Goal: Task Accomplishment & Management: Use online tool/utility

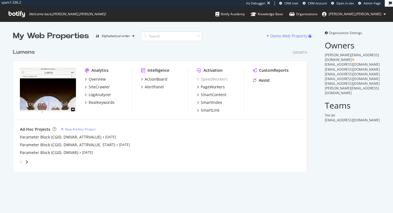
scroll to position [127, 296]
click at [99, 88] on div "SiteCrawler" at bounding box center [99, 87] width 21 height 6
click at [213, 85] on div "PageWorkers" at bounding box center [213, 87] width 24 height 6
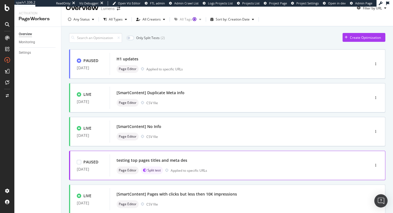
scroll to position [30, 0]
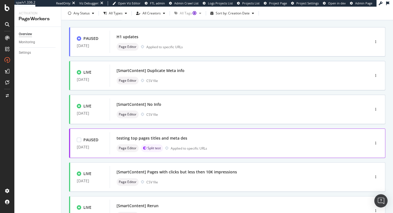
click at [231, 141] on div "testing top pages titles and meta des" at bounding box center [232, 138] width 230 height 8
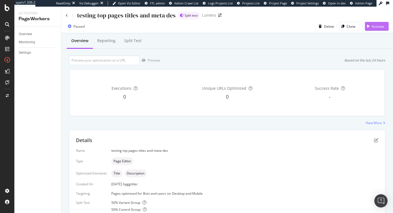
click at [378, 27] on div "Activate" at bounding box center [378, 26] width 12 height 5
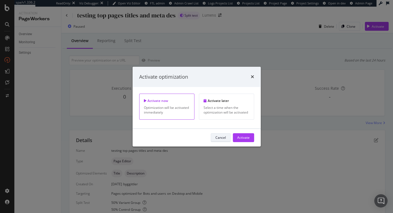
click at [221, 137] on div "Cancel" at bounding box center [221, 137] width 11 height 5
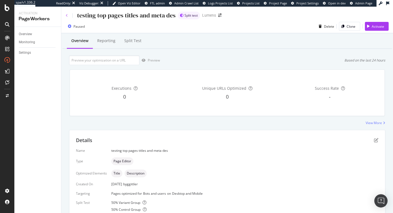
click at [68, 15] on icon at bounding box center [67, 15] width 2 height 3
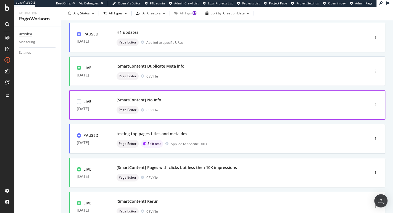
scroll to position [117, 0]
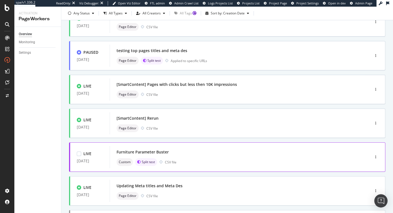
click at [199, 147] on div "Furniture Parameter Buster Custom Split test CSV file" at bounding box center [232, 157] width 244 height 22
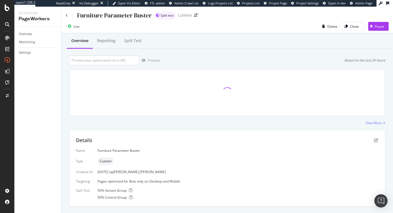
scroll to position [107, 0]
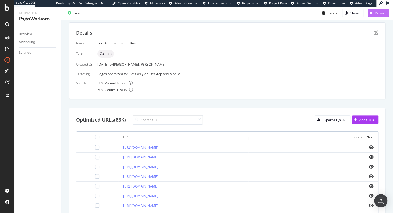
click at [371, 16] on div "Pause" at bounding box center [377, 13] width 16 height 8
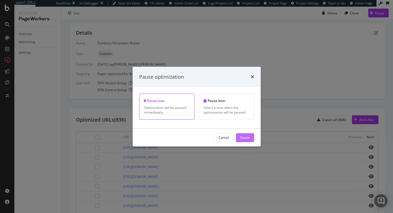
click at [246, 137] on div "Pause" at bounding box center [245, 137] width 9 height 5
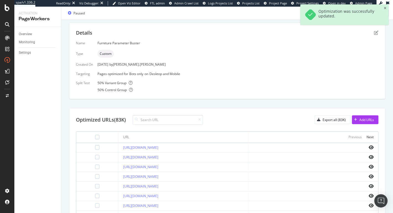
click at [274, 85] on div "50 % Variant Group" at bounding box center [238, 82] width 281 height 5
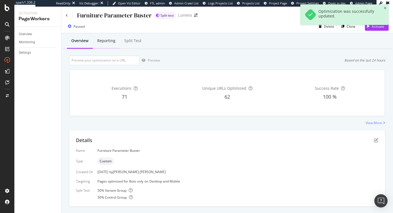
click at [108, 42] on div "Reporting" at bounding box center [106, 41] width 18 height 6
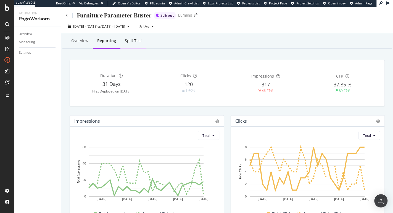
click at [133, 42] on div "Split Test" at bounding box center [133, 41] width 17 height 6
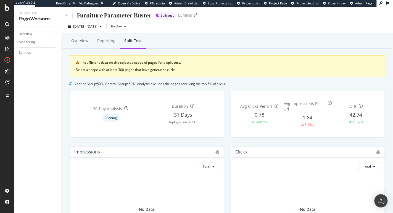
click at [67, 15] on icon at bounding box center [67, 15] width 2 height 3
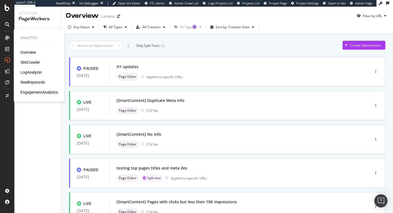
click at [27, 62] on div "SiteCrawler" at bounding box center [30, 62] width 20 height 6
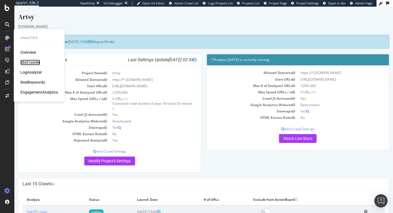
click at [25, 62] on div "SiteCrawler" at bounding box center [30, 62] width 20 height 6
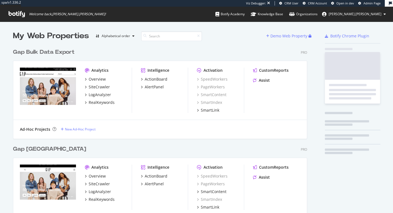
scroll to position [634, 296]
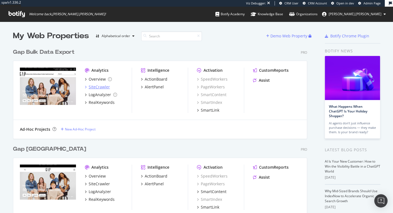
click at [95, 87] on div "SiteCrawler" at bounding box center [99, 87] width 21 height 6
